Goal: Find specific page/section: Find specific page/section

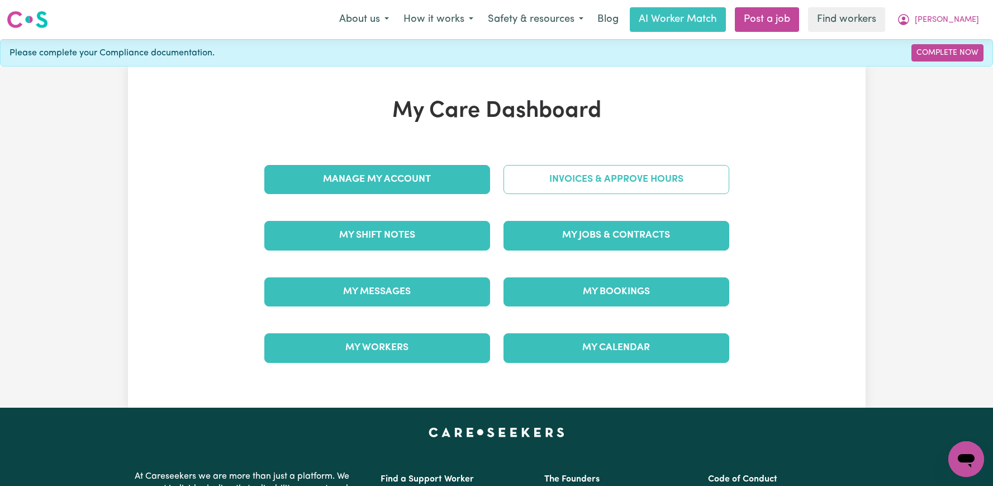
click at [577, 189] on link "Invoices & Approve Hours" at bounding box center [617, 179] width 226 height 29
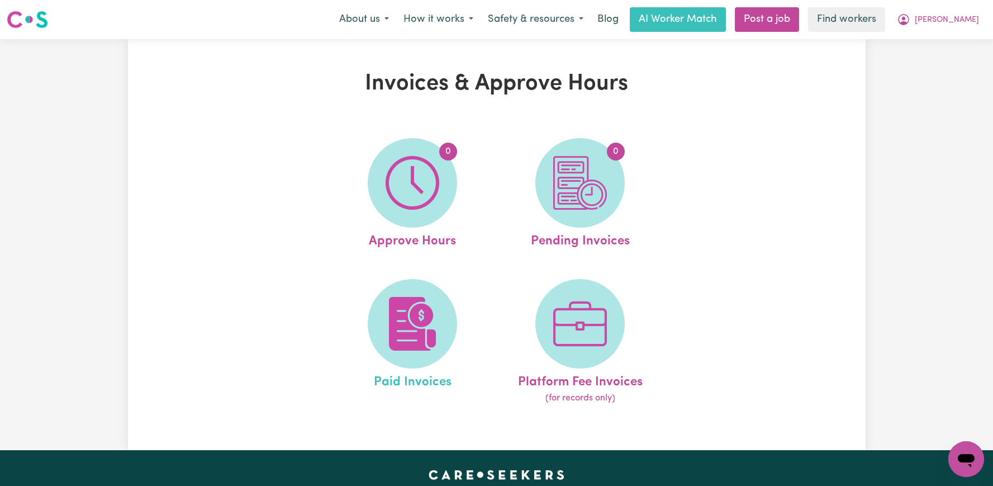
click at [458, 333] on link "Paid Invoices" at bounding box center [412, 342] width 161 height 126
